Goal: Task Accomplishment & Management: Manage account settings

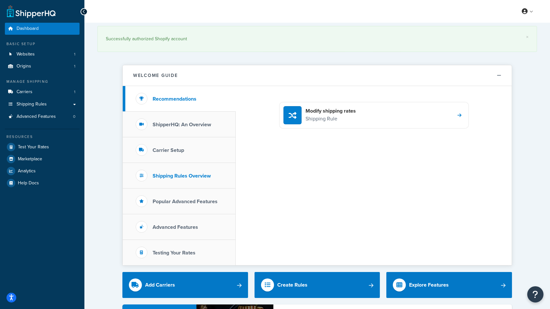
click at [168, 176] on h3 "Shipping Rules Overview" at bounding box center [182, 176] width 58 height 6
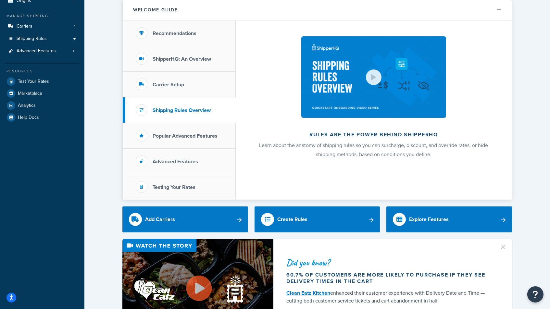
scroll to position [66, 0]
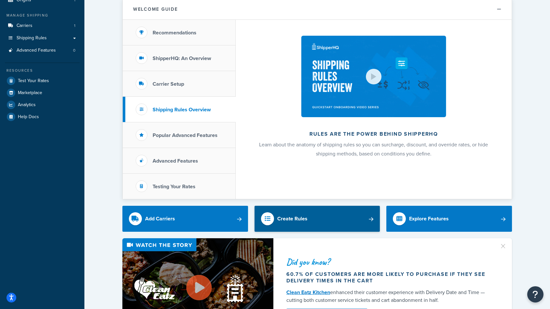
click at [291, 220] on div "Create Rules" at bounding box center [292, 218] width 30 height 9
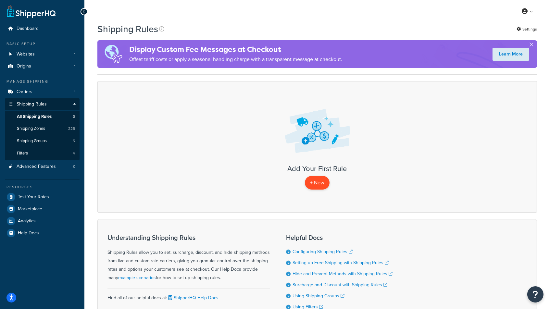
click at [316, 183] on p "+ New" at bounding box center [317, 182] width 25 height 13
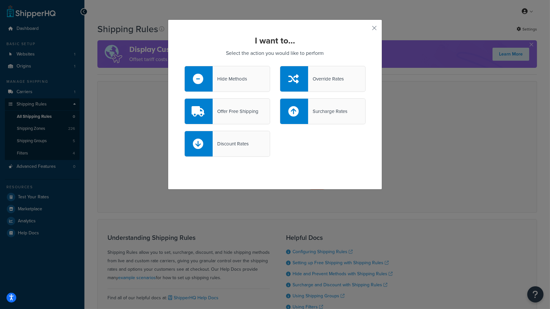
click at [320, 109] on div "Surcharge Rates" at bounding box center [327, 111] width 39 height 9
click at [0, 0] on input "Surcharge Rates" at bounding box center [0, 0] width 0 height 0
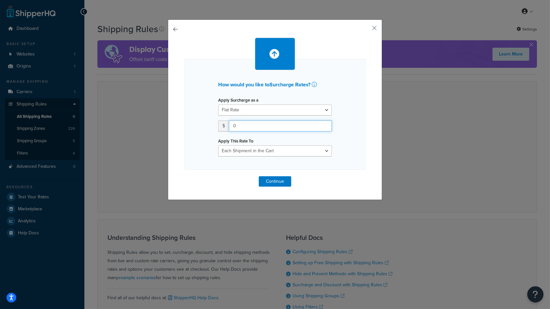
click at [307, 123] on input "0" at bounding box center [280, 126] width 103 height 11
click at [366, 30] on button "button" at bounding box center [365, 31] width 2 height 2
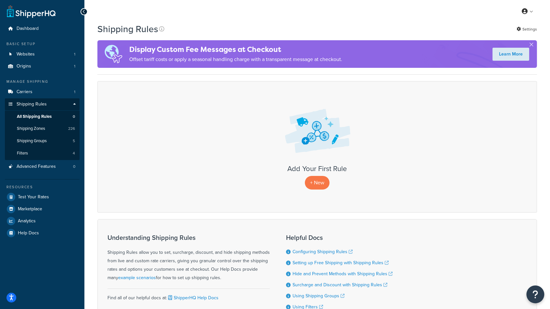
click at [536, 295] on icon "Open Resource Center" at bounding box center [536, 294] width 6 height 9
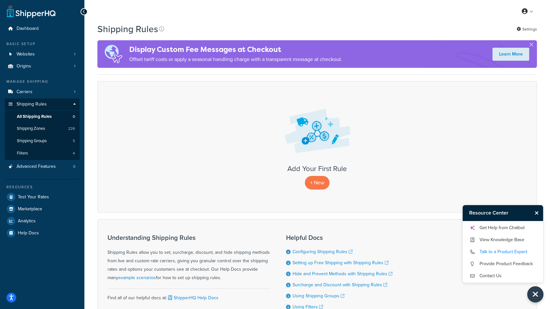
click at [493, 252] on link "Talk to a Product Expert" at bounding box center [503, 252] width 68 height 10
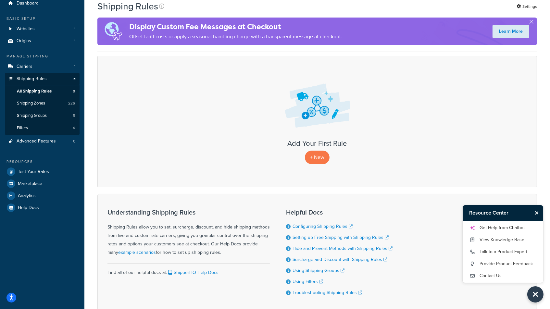
scroll to position [27, 0]
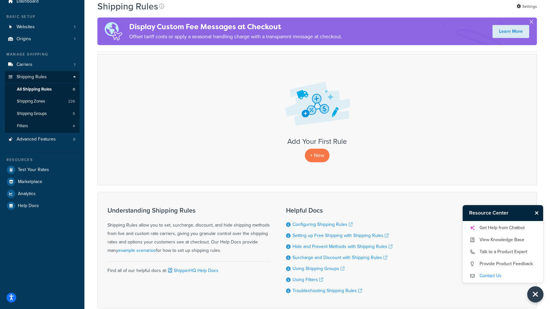
click at [487, 276] on link "Contact Us" at bounding box center [503, 276] width 68 height 10
click at [491, 254] on link "Talk to a Product Expert" at bounding box center [503, 252] width 68 height 10
click at [319, 156] on p "+ New" at bounding box center [317, 155] width 25 height 13
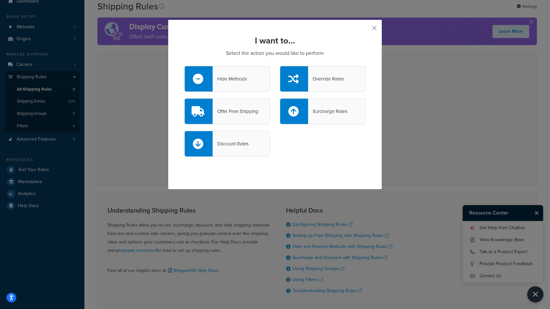
click at [325, 111] on div "Surcharge Rates" at bounding box center [327, 111] width 39 height 9
click at [0, 0] on input "Surcharge Rates" at bounding box center [0, 0] width 0 height 0
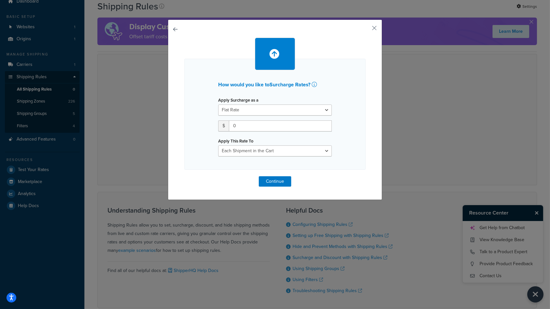
click at [494, 230] on div "How would you like to Surcharge Rates ? Apply Surcharge as a Flat Rate Percenta…" at bounding box center [275, 154] width 550 height 309
click at [366, 30] on button "button" at bounding box center [365, 31] width 2 height 2
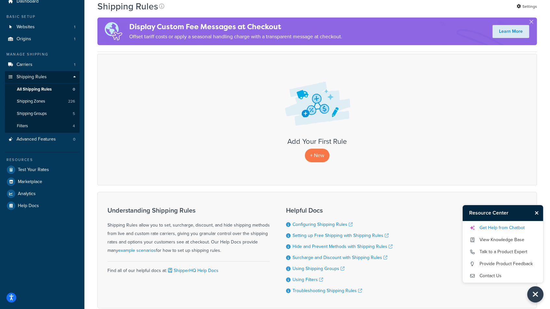
click at [508, 230] on link "Get Help from Chatbot" at bounding box center [503, 228] width 68 height 10
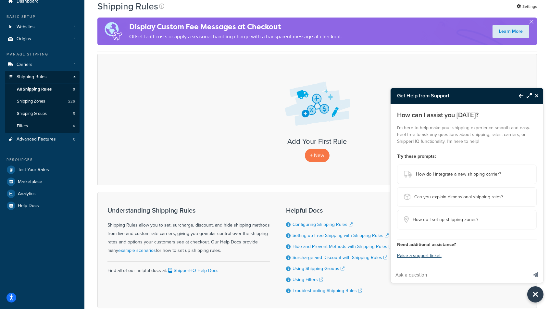
click at [415, 278] on input "Ask a question" at bounding box center [459, 275] width 137 height 16
type input "in setting up a surcharge rule, what distinguishes each shipment in a shopping …"
click at [536, 275] on button "Send message" at bounding box center [536, 275] width 15 height 16
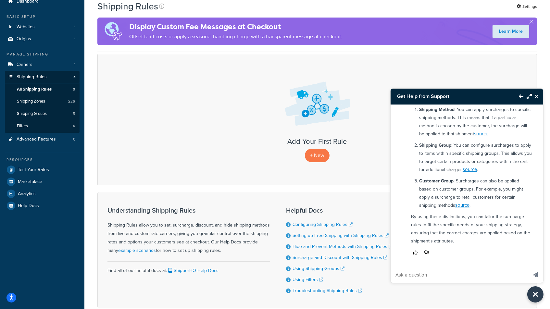
scroll to position [90, 0]
click at [473, 170] on link "source" at bounding box center [470, 170] width 14 height 7
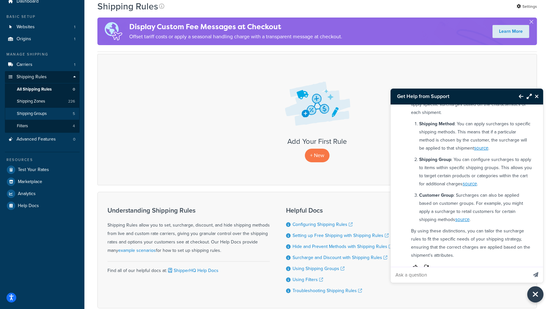
click at [29, 111] on span "Shipping Groups" at bounding box center [32, 114] width 30 height 6
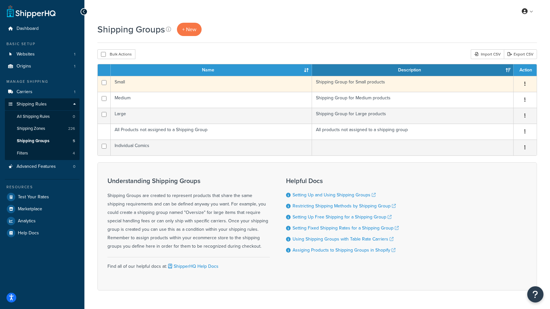
click at [523, 83] on button "button" at bounding box center [525, 84] width 9 height 10
click at [489, 94] on link "Edit" at bounding box center [499, 96] width 51 height 13
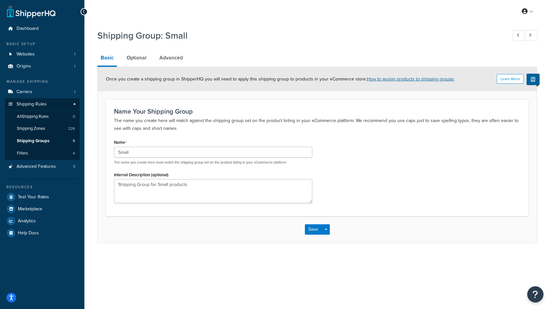
click at [397, 78] on link "How to assign products to shipping groups" at bounding box center [410, 79] width 87 height 7
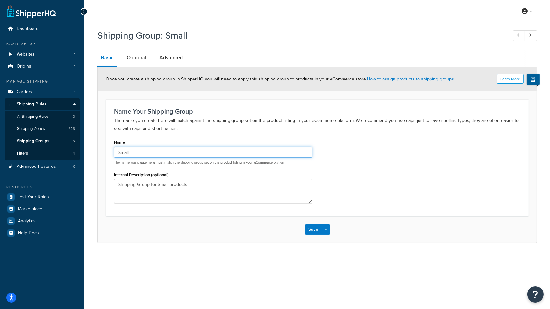
drag, startPoint x: 144, startPoint y: 148, endPoint x: 87, endPoint y: 148, distance: 56.9
click at [87, 148] on div "Shipping Group: Small Basic Optional Advanced Learn More Once you create a ship…" at bounding box center [317, 143] width 466 height 234
type input "P"
type input "General Merch"
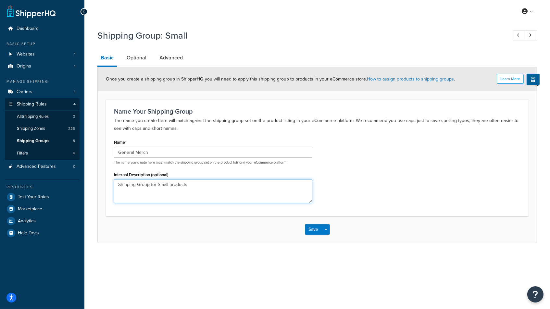
click at [145, 185] on textarea "Shipping Group for Small products" at bounding box center [213, 191] width 198 height 24
type textarea "All items that aren't in another group"
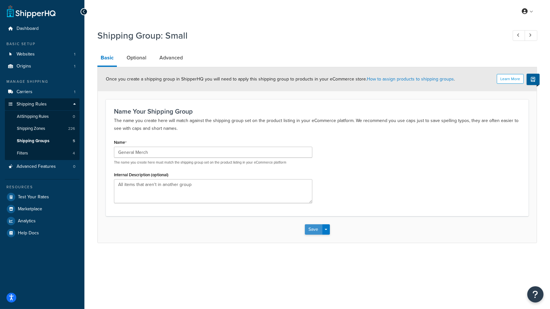
click at [313, 228] on button "Save" at bounding box center [314, 229] width 18 height 10
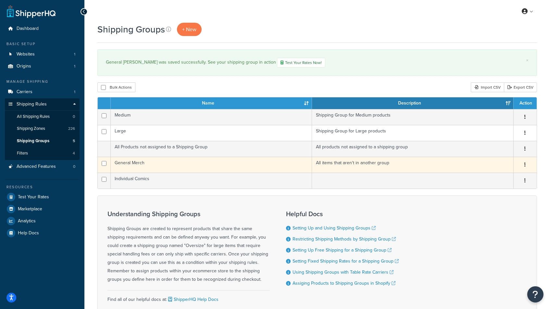
click at [156, 161] on td "General Merch" at bounding box center [212, 165] width 202 height 16
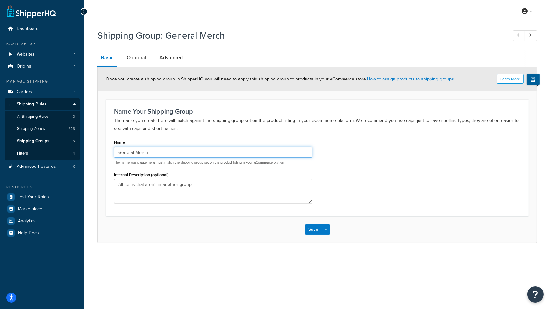
click at [155, 151] on input "General Merch" at bounding box center [213, 152] width 198 height 11
type input "C"
type input "Pre-order Comics"
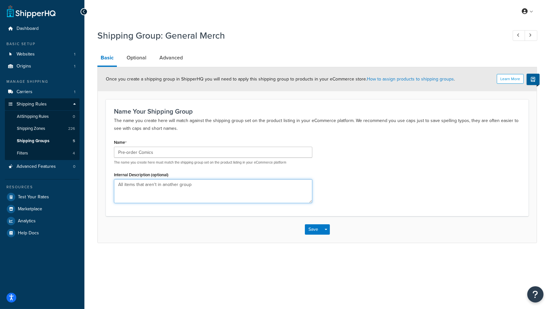
click at [172, 186] on textarea "All items that aren't in another group" at bounding box center [213, 191] width 198 height 24
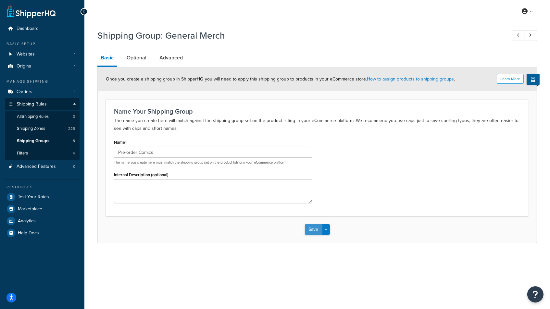
click at [311, 226] on button "Save" at bounding box center [314, 229] width 18 height 10
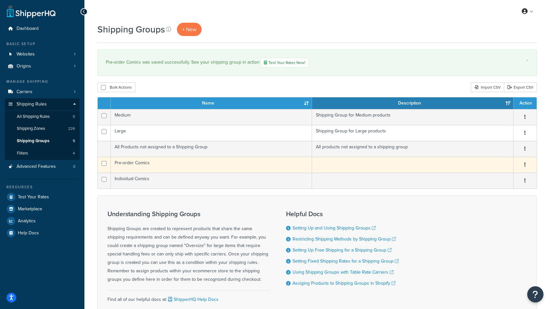
click at [133, 161] on td "Pre-order Comics" at bounding box center [212, 165] width 202 height 16
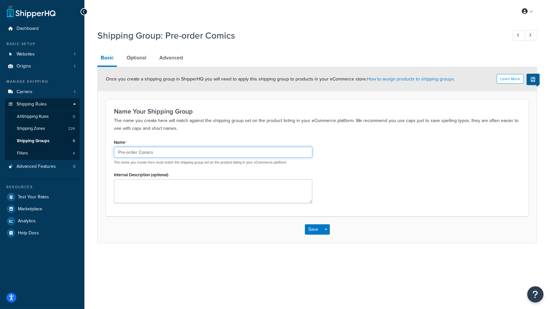
click at [129, 151] on input "Pre-order Comics" at bounding box center [213, 152] width 198 height 11
type input "Pre-Order Comics"
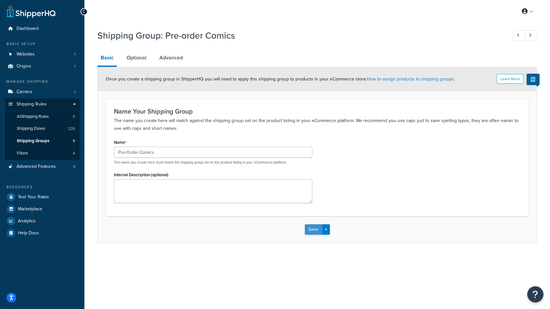
click at [314, 226] on button "Save" at bounding box center [314, 229] width 18 height 10
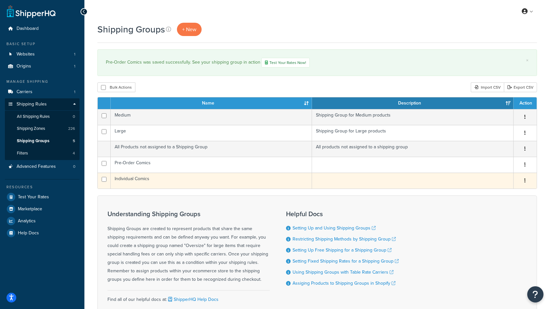
click at [147, 179] on td "Individual Comics" at bounding box center [212, 181] width 202 height 16
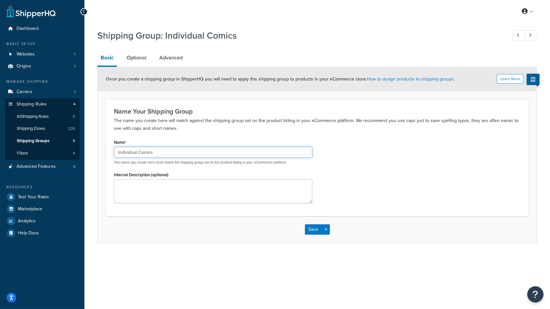
drag, startPoint x: 169, startPoint y: 151, endPoint x: 59, endPoint y: 146, distance: 109.9
click at [59, 146] on div "Dashboard Basic Setup Websites 1 Origins 1 Manage Shipping Carriers 1 Shipping …" at bounding box center [275, 154] width 550 height 309
type input "Pre-Order Book"
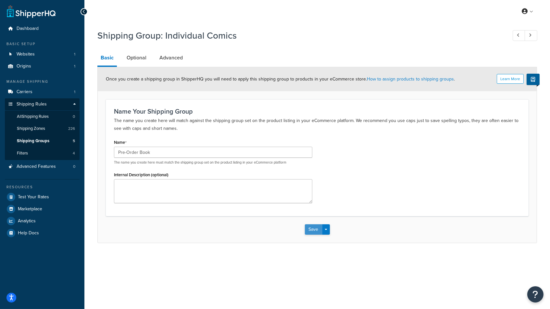
click at [315, 227] on button "Save" at bounding box center [314, 229] width 18 height 10
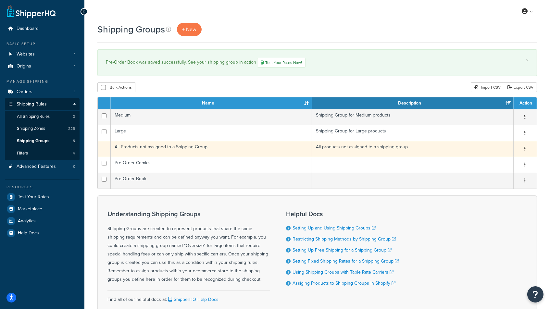
click at [244, 147] on td "All Products not assigned to a Shipping Group" at bounding box center [212, 149] width 202 height 16
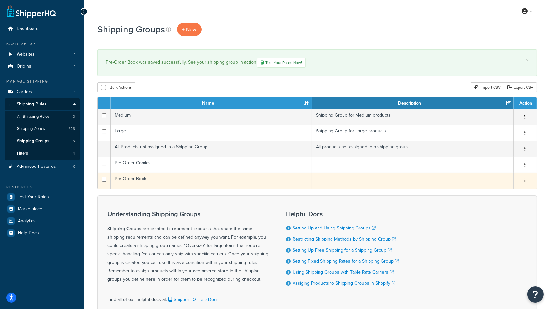
click at [163, 178] on td "Pre-Order Book" at bounding box center [212, 181] width 202 height 16
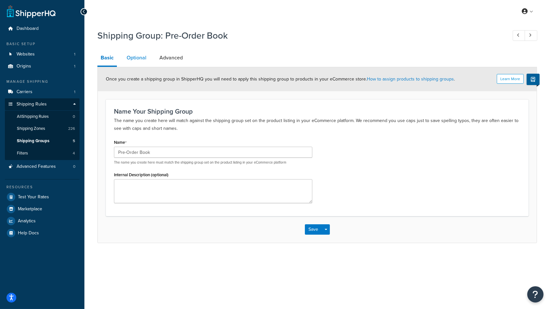
click at [136, 59] on link "Optional" at bounding box center [136, 58] width 26 height 16
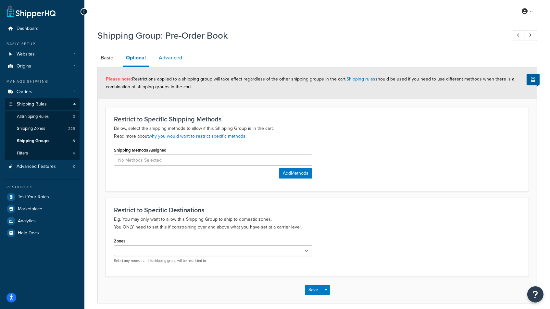
click at [171, 58] on link "Advanced" at bounding box center [171, 58] width 30 height 16
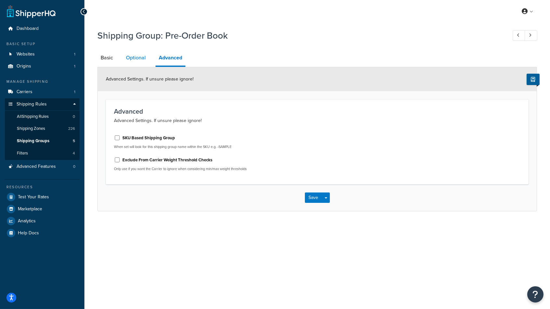
click at [134, 59] on link "Optional" at bounding box center [136, 58] width 26 height 16
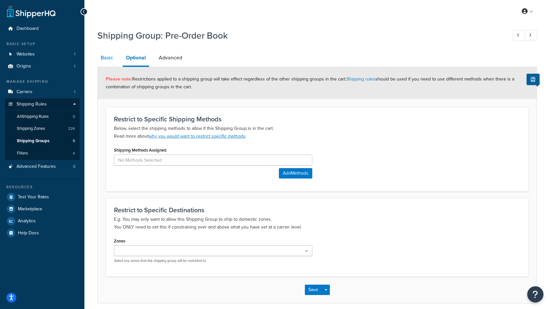
click at [107, 59] on link "Basic" at bounding box center [106, 58] width 19 height 16
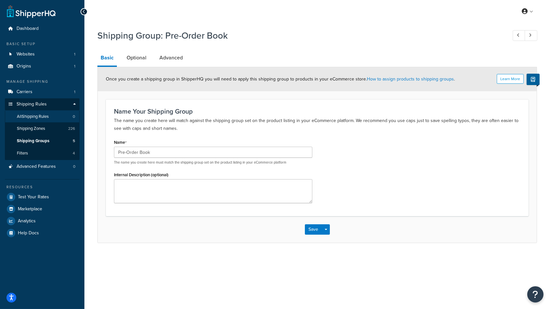
click at [37, 116] on span "All Shipping Rules" at bounding box center [33, 117] width 32 height 6
click at [312, 225] on button "Save" at bounding box center [314, 229] width 18 height 10
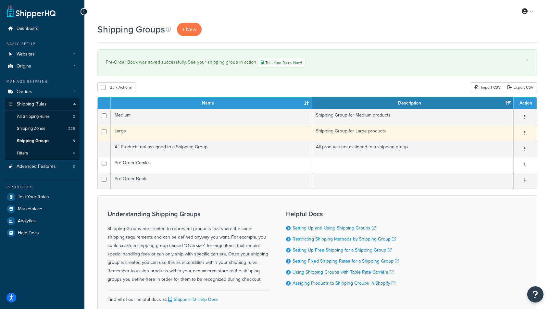
click at [103, 131] on input "checkbox" at bounding box center [104, 131] width 5 height 5
checkbox input "true"
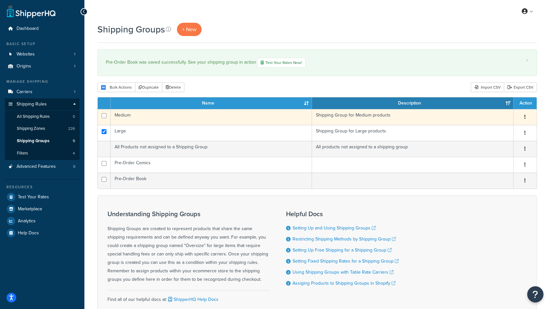
click at [103, 116] on input "checkbox" at bounding box center [104, 115] width 5 height 5
checkbox input "true"
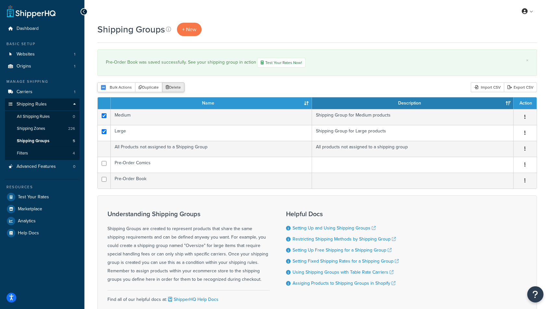
click at [177, 85] on button "Delete" at bounding box center [173, 88] width 22 height 10
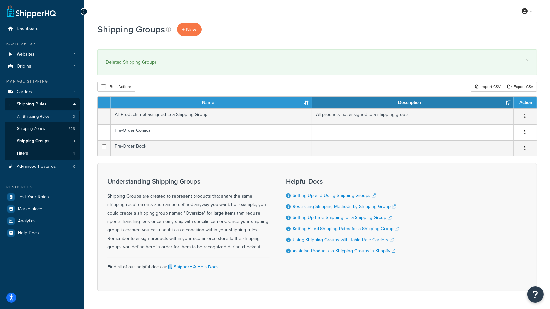
click at [31, 115] on span "All Shipping Rules" at bounding box center [33, 117] width 33 height 6
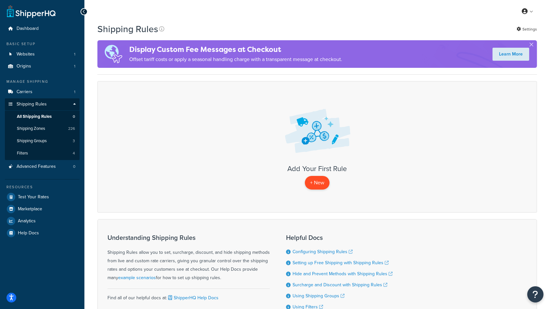
click at [316, 184] on p "+ New" at bounding box center [317, 182] width 25 height 13
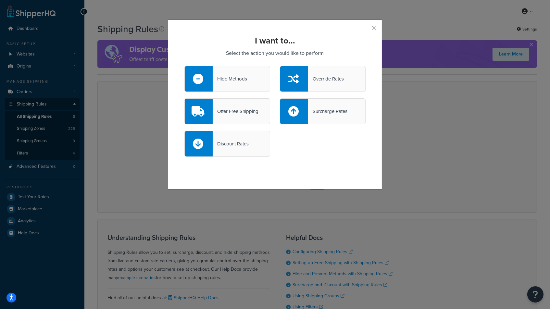
click at [317, 111] on div "Surcharge Rates" at bounding box center [327, 111] width 39 height 9
click at [0, 0] on input "Surcharge Rates" at bounding box center [0, 0] width 0 height 0
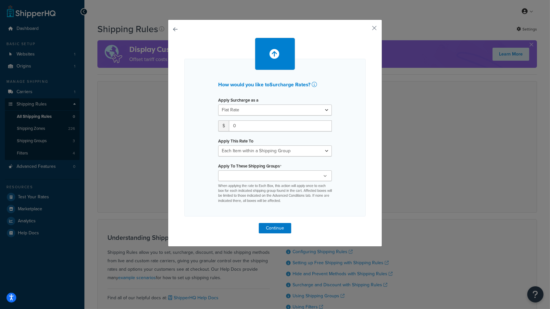
click at [257, 175] on input "Apply To These Shipping Groups" at bounding box center [249, 176] width 58 height 7
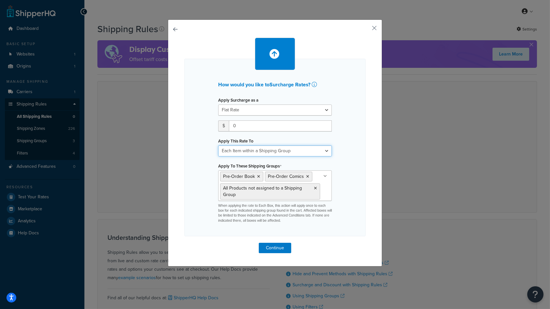
select select "SHIPPING_GROUP"
click at [308, 175] on icon at bounding box center [307, 177] width 3 height 4
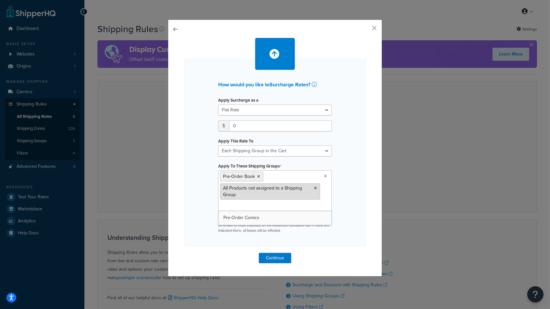
click at [317, 187] on li "All Products not assigned to a Shipping Group" at bounding box center [270, 192] width 100 height 16
click at [315, 186] on icon at bounding box center [315, 188] width 3 height 4
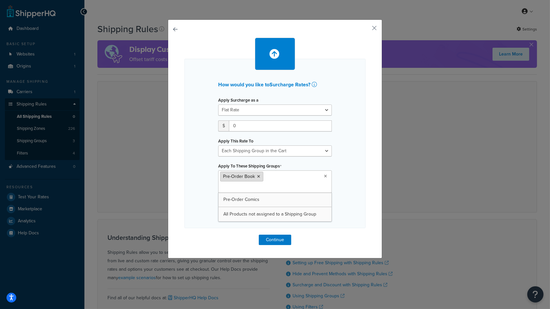
click at [257, 176] on icon at bounding box center [258, 177] width 3 height 4
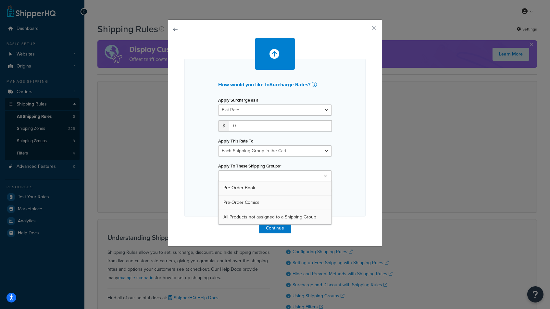
click at [366, 30] on button "button" at bounding box center [365, 31] width 2 height 2
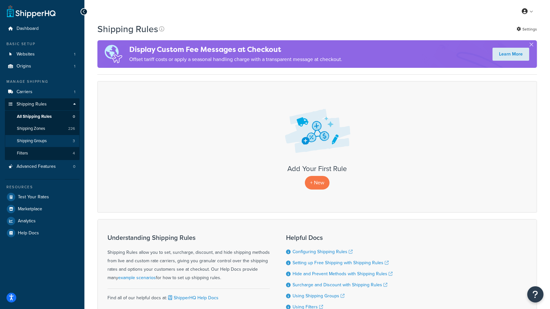
click at [37, 140] on span "Shipping Groups" at bounding box center [32, 141] width 30 height 6
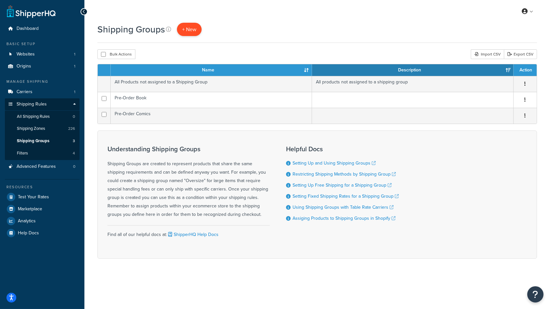
click at [188, 28] on span "+ New" at bounding box center [189, 29] width 14 height 7
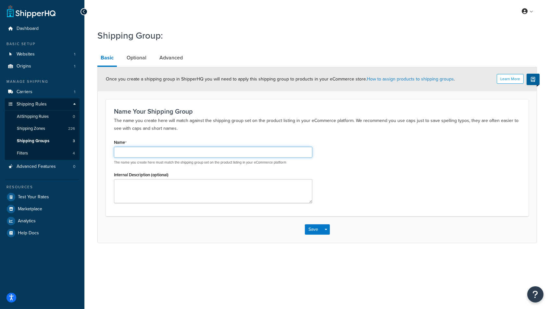
click at [159, 151] on input "Name" at bounding box center [213, 152] width 198 height 11
type input "Test"
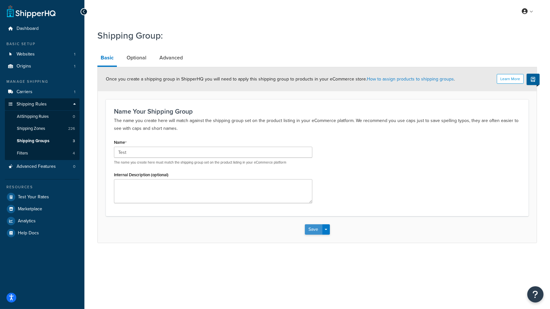
click at [313, 226] on button "Save" at bounding box center [314, 229] width 18 height 10
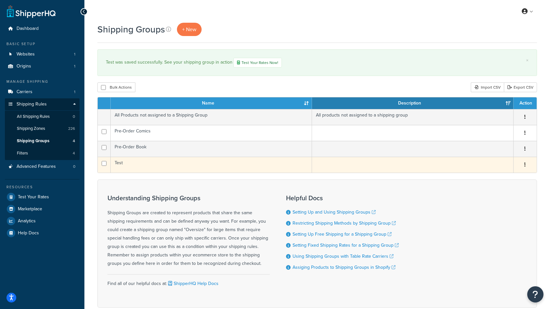
click at [125, 161] on td "Test" at bounding box center [212, 165] width 202 height 16
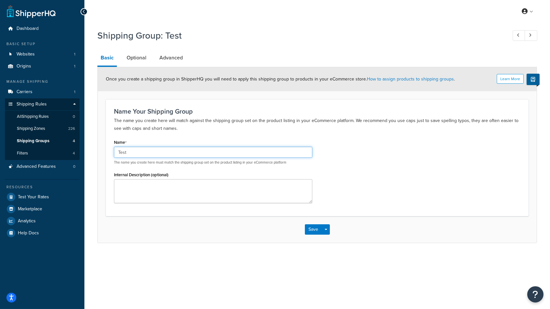
click at [168, 150] on input "Test" at bounding box center [213, 152] width 198 height 11
type input "Test - General"
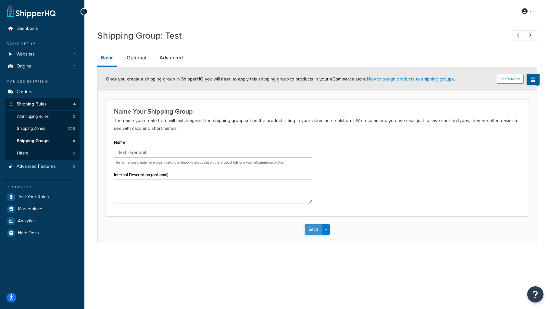
click at [311, 230] on button "Save" at bounding box center [314, 229] width 18 height 10
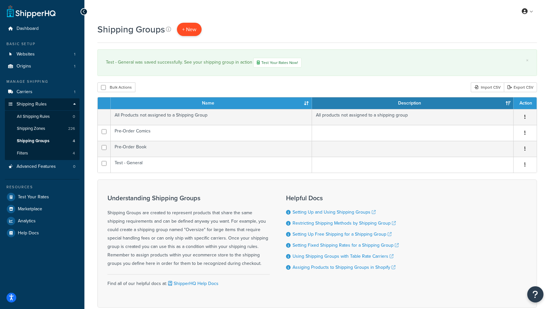
click at [187, 34] on link "+ New" at bounding box center [189, 29] width 25 height 13
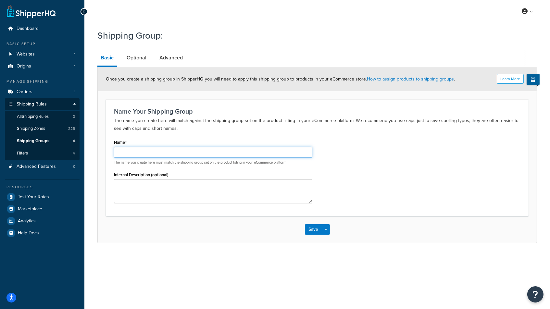
click at [148, 151] on input "Name" at bounding box center [213, 152] width 198 height 11
type input "Test - Comic"
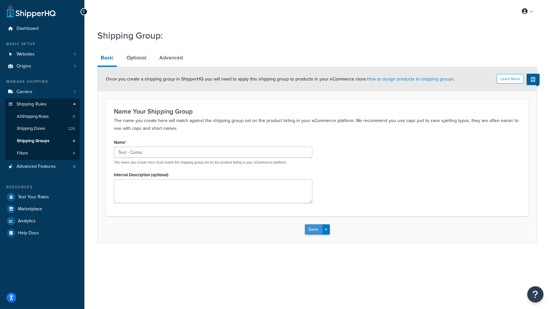
click at [312, 228] on button "Save" at bounding box center [314, 229] width 18 height 10
